Goal: Task Accomplishment & Management: Manage account settings

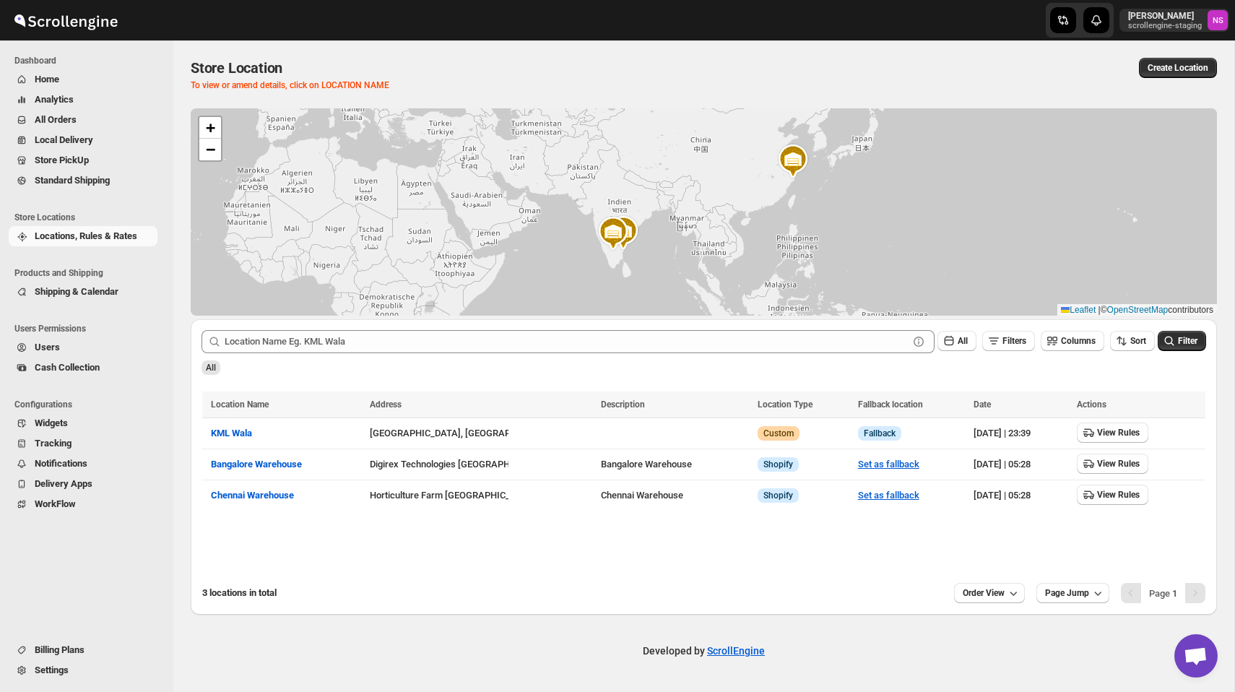
click at [594, 61] on div "Store Location" at bounding box center [473, 68] width 565 height 20
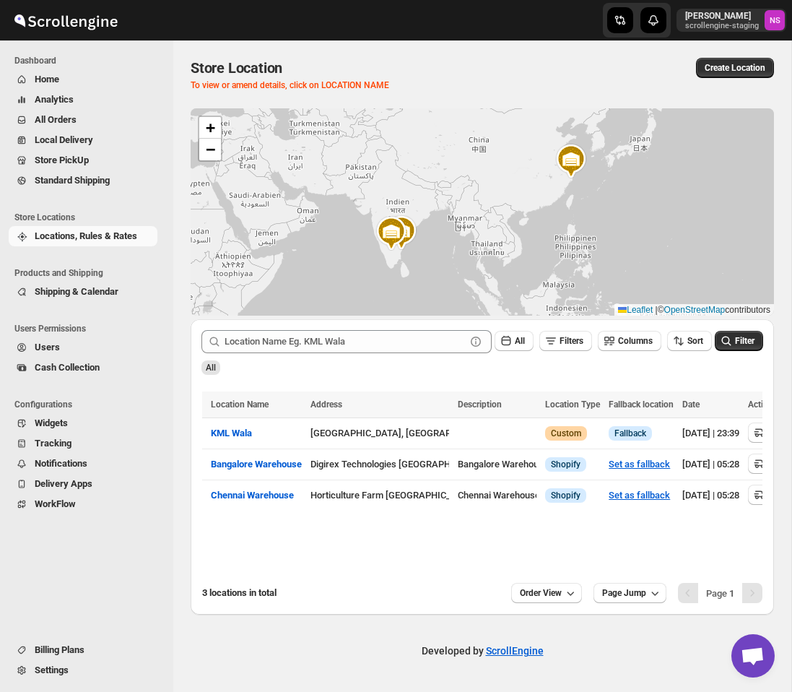
click at [69, 666] on span "Settings" at bounding box center [52, 669] width 34 height 11
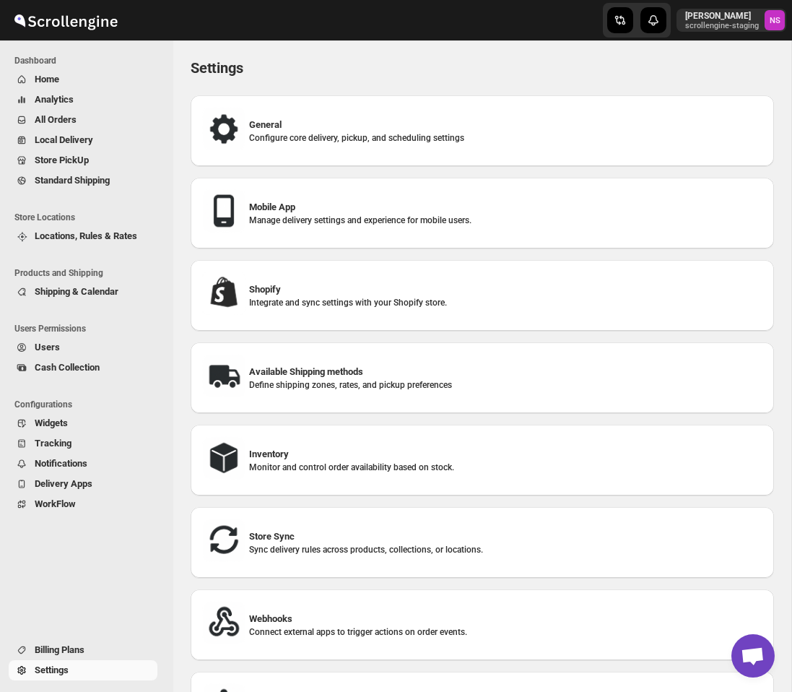
click at [366, 224] on p "Manage delivery settings and experience for mobile users." at bounding box center [506, 221] width 514 height 12
select select "MEDIUM"
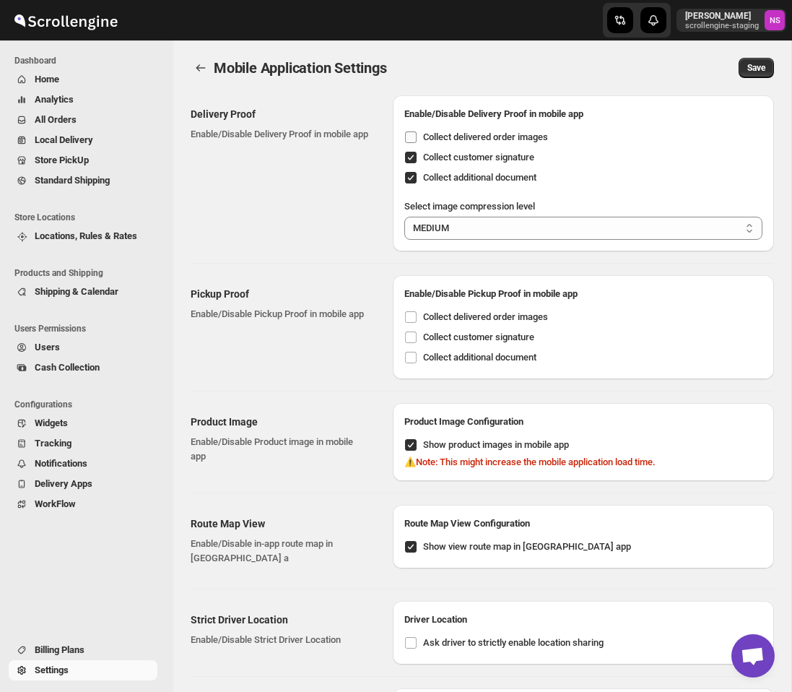
click at [460, 134] on span "Collect delivered order images" at bounding box center [485, 136] width 125 height 11
click at [417, 134] on input "Collect delivered order images" at bounding box center [411, 137] width 12 height 12
checkbox input "true"
click at [761, 66] on span "Save" at bounding box center [757, 68] width 18 height 12
